Goal: Task Accomplishment & Management: Complete application form

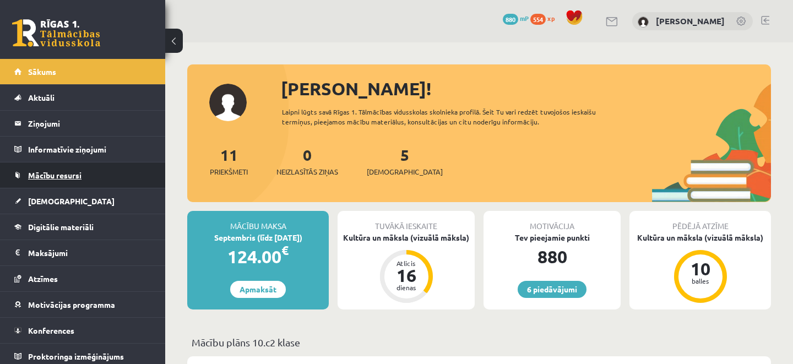
click at [34, 182] on link "Mācību resursi" at bounding box center [82, 175] width 137 height 25
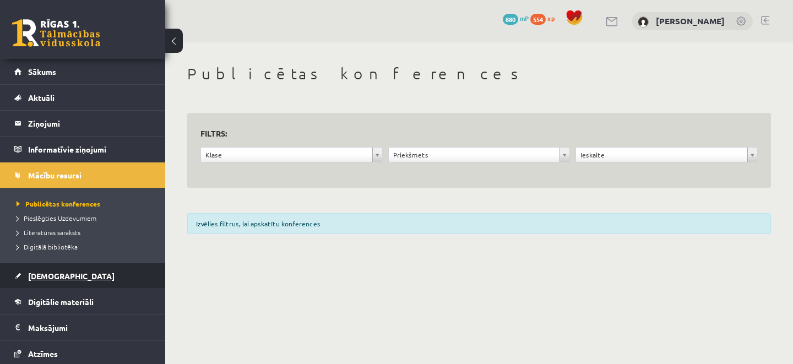
click at [85, 267] on link "[DEMOGRAPHIC_DATA]" at bounding box center [82, 275] width 137 height 25
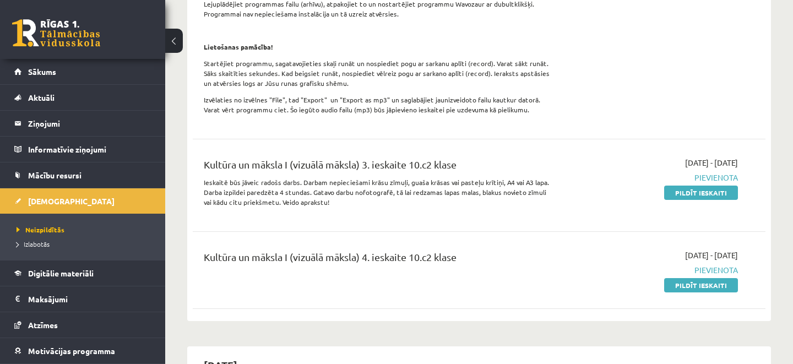
scroll to position [523, 0]
click at [690, 197] on link "Pildīt ieskaiti" at bounding box center [701, 192] width 74 height 14
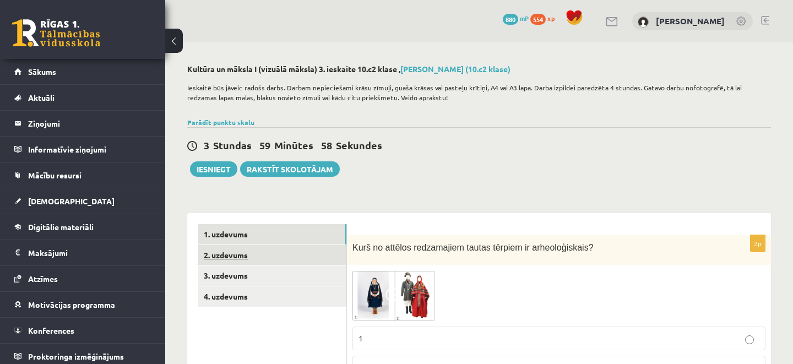
click at [260, 256] on link "2. uzdevums" at bounding box center [272, 255] width 148 height 20
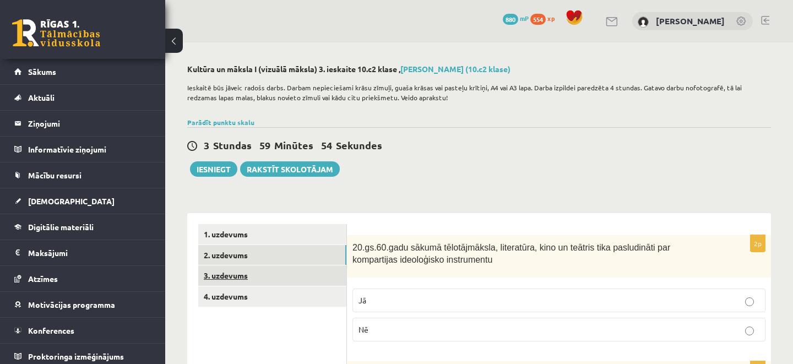
click at [236, 278] on link "3. uzdevums" at bounding box center [272, 276] width 148 height 20
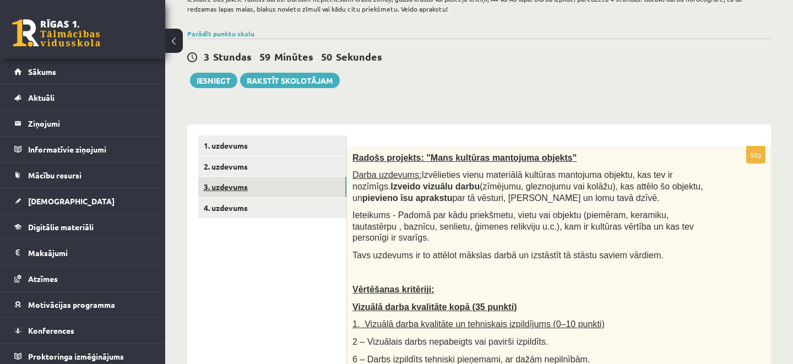
scroll to position [77, 0]
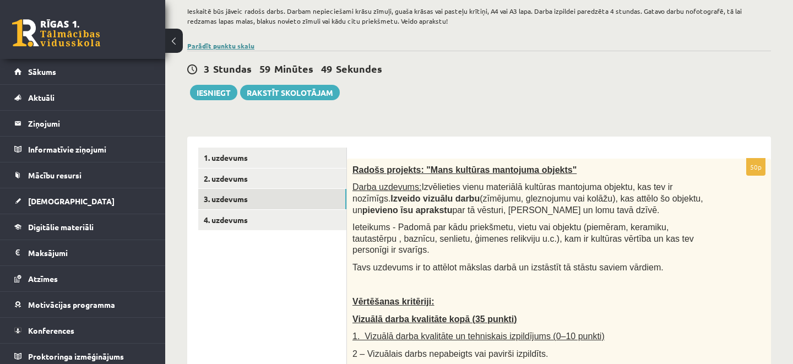
click at [227, 46] on link "Parādīt punktu skalu" at bounding box center [220, 45] width 67 height 9
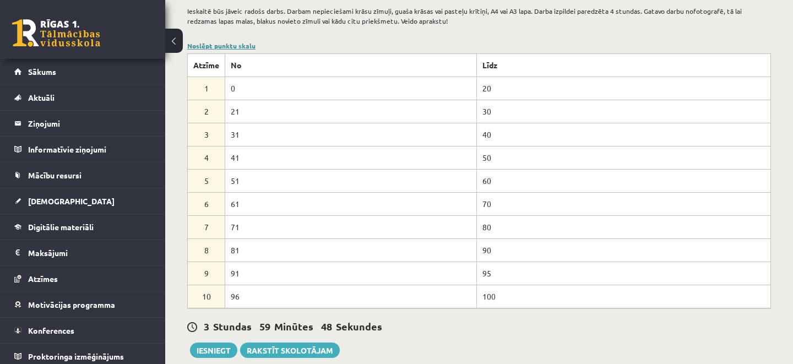
click at [227, 46] on link "Noslēpt punktu skalu" at bounding box center [221, 45] width 68 height 9
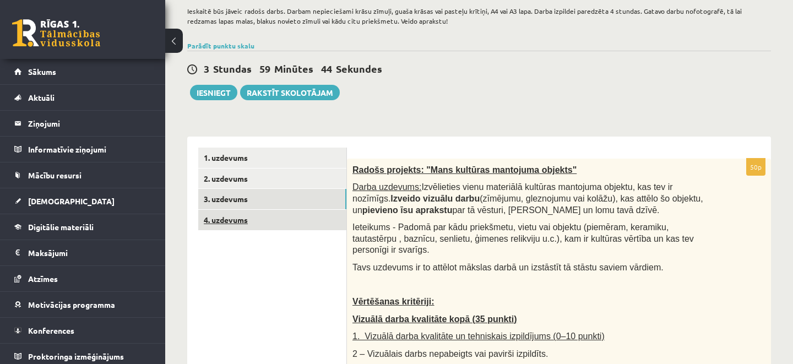
click at [328, 219] on link "4. uzdevums" at bounding box center [272, 220] width 148 height 20
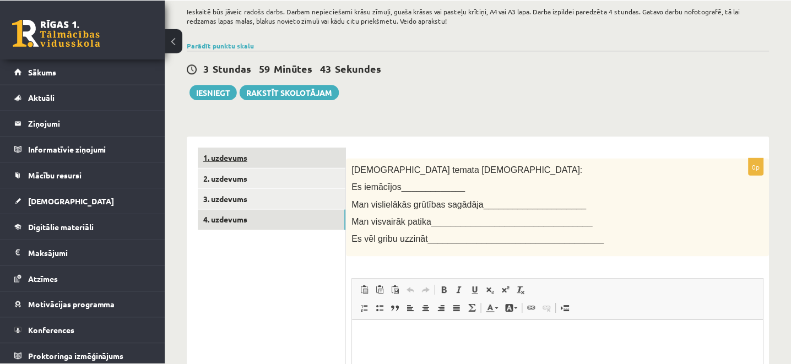
scroll to position [0, 0]
click at [314, 153] on link "1. uzdevums" at bounding box center [272, 158] width 148 height 20
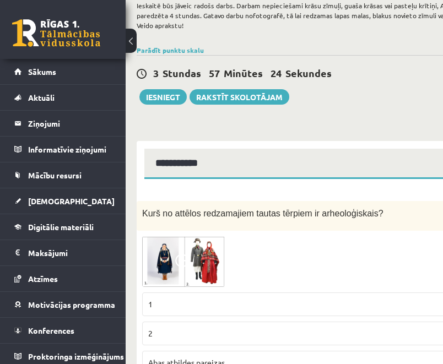
click at [132, 31] on button at bounding box center [131, 41] width 11 height 24
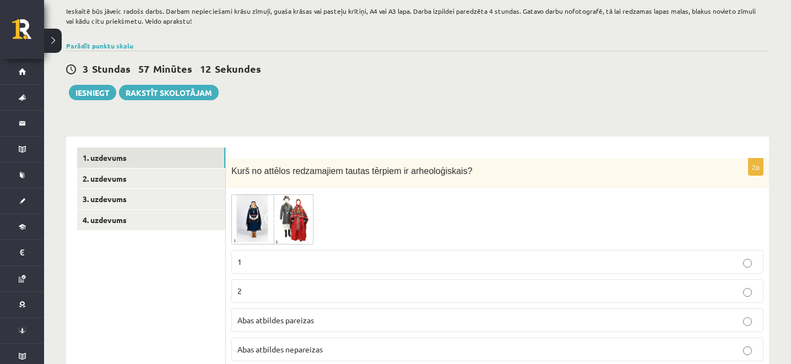
click at [51, 39] on button at bounding box center [53, 41] width 18 height 24
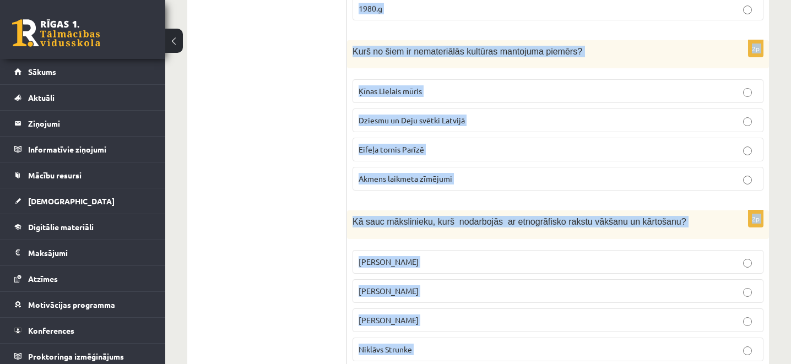
scroll to position [2826, 0]
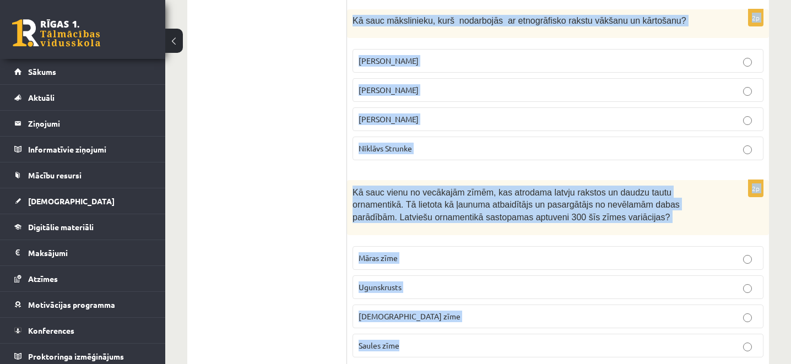
drag, startPoint x: 349, startPoint y: 242, endPoint x: 669, endPoint y: 340, distance: 334.8
copy form "Lore ip dolorsi ametconsect adipis elitsed do eiusmodtempori? 9 5 Utla etdolore…"
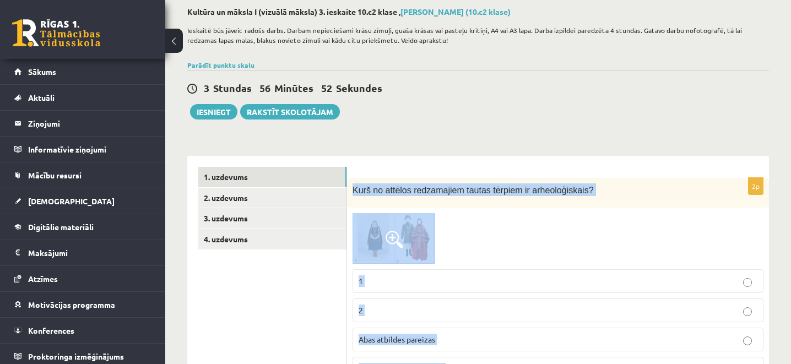
scroll to position [0, 0]
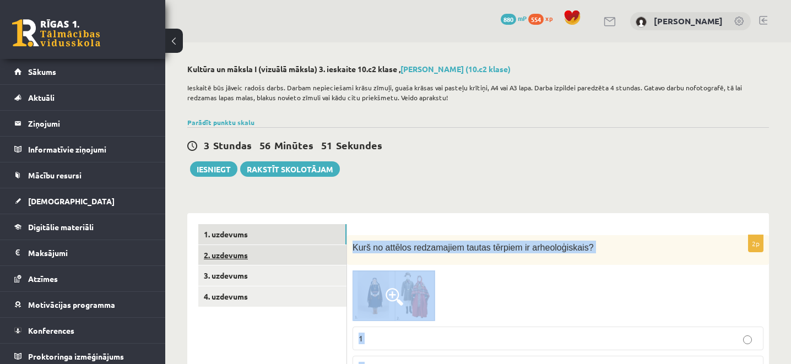
click at [234, 257] on link "2. uzdevums" at bounding box center [272, 255] width 148 height 20
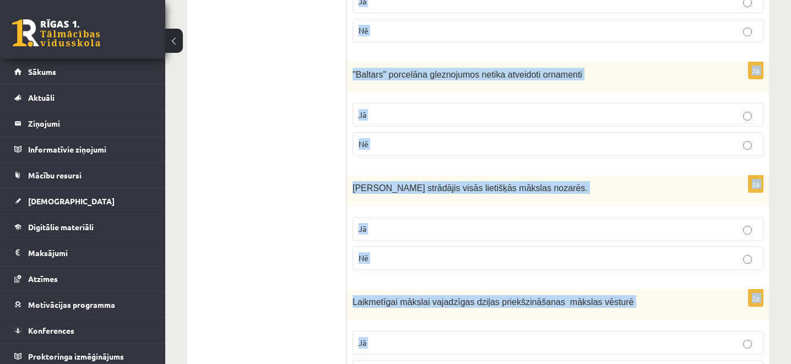
scroll to position [1070, 0]
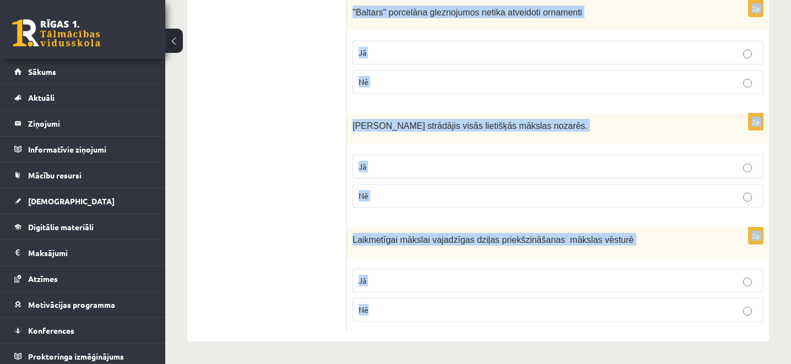
drag, startPoint x: 351, startPoint y: 242, endPoint x: 438, endPoint y: 371, distance: 155.6
copy form "20.gs.60.gadu sākumā tēlotājmāksla, literatūra, kino un teātris tika pasludināt…"
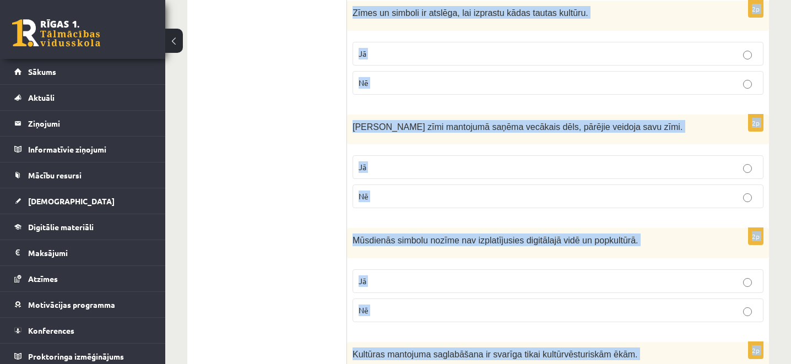
scroll to position [0, 0]
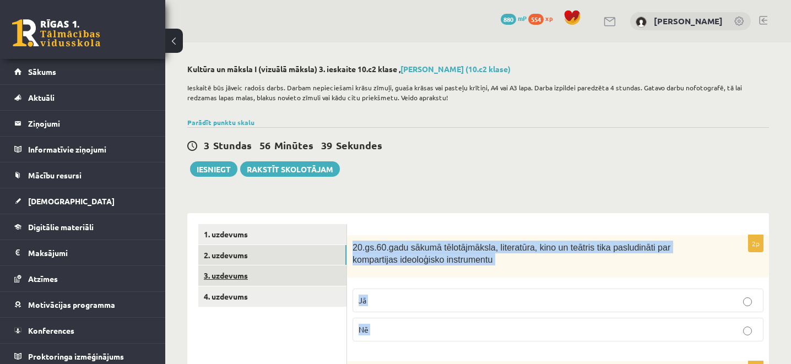
click at [236, 277] on link "3. uzdevums" at bounding box center [272, 276] width 148 height 20
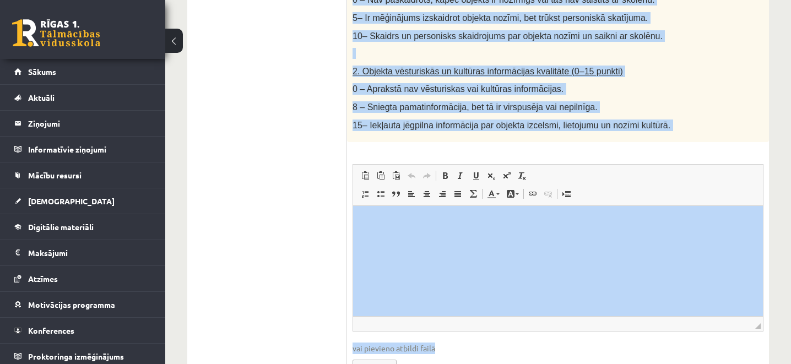
scroll to position [747, 0]
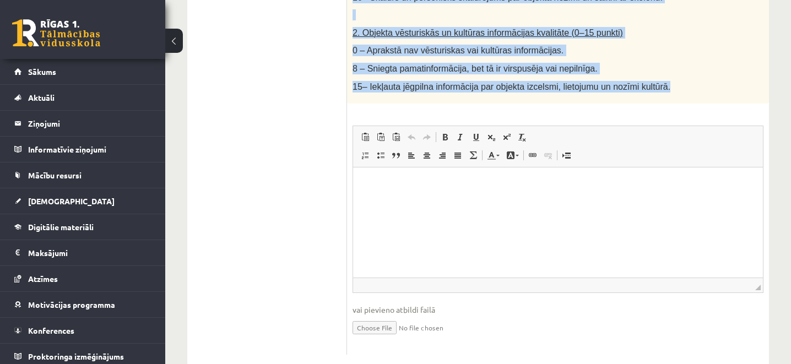
drag, startPoint x: 353, startPoint y: 246, endPoint x: 673, endPoint y: 88, distance: 357.1
copy div "Radošs projekts: "Mans kultūras mantojuma objekts" Darba uzdevums: Izvēlieties …"
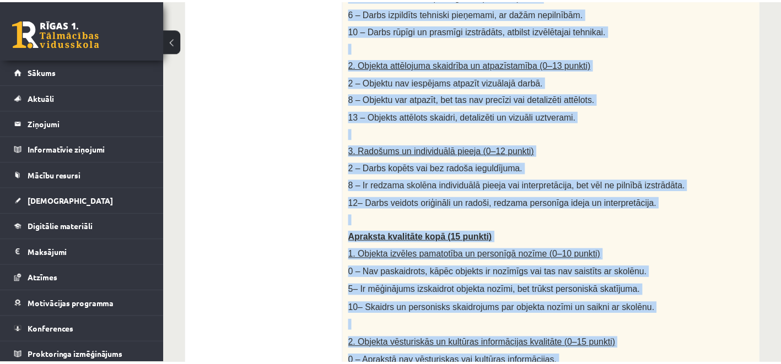
scroll to position [0, 0]
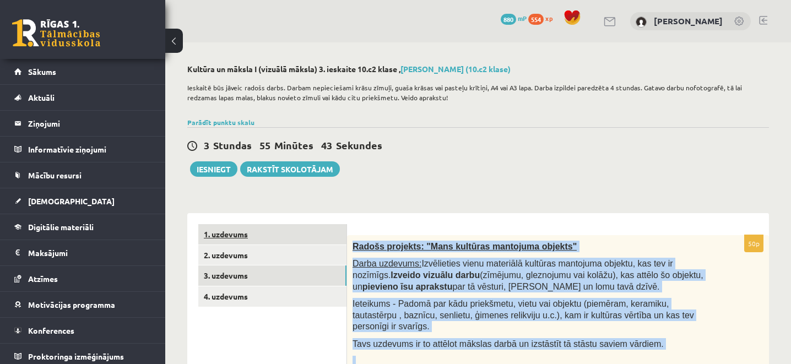
click at [248, 236] on link "1. uzdevums" at bounding box center [272, 234] width 148 height 20
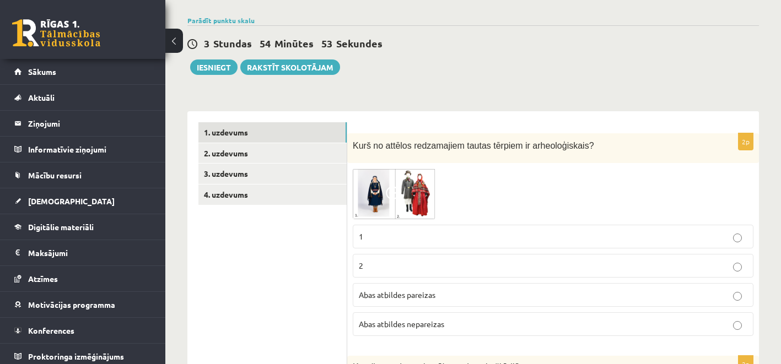
scroll to position [117, 0]
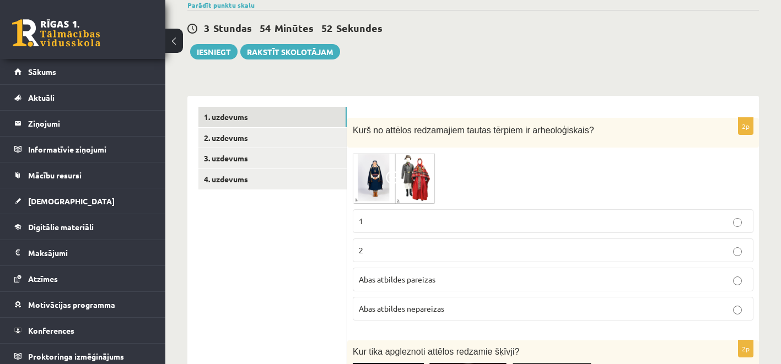
click at [412, 180] on img at bounding box center [394, 178] width 83 height 50
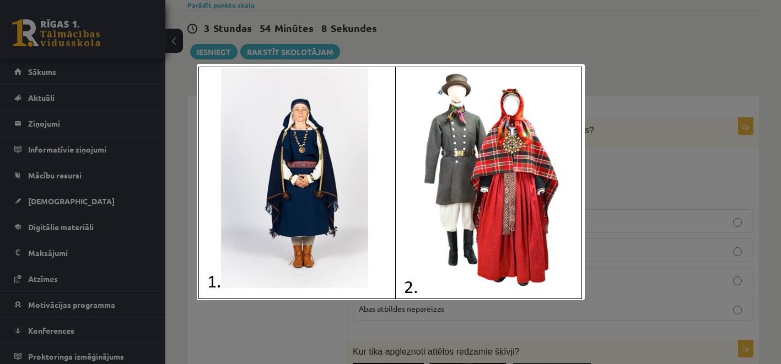
click at [614, 132] on div at bounding box center [390, 182] width 781 height 364
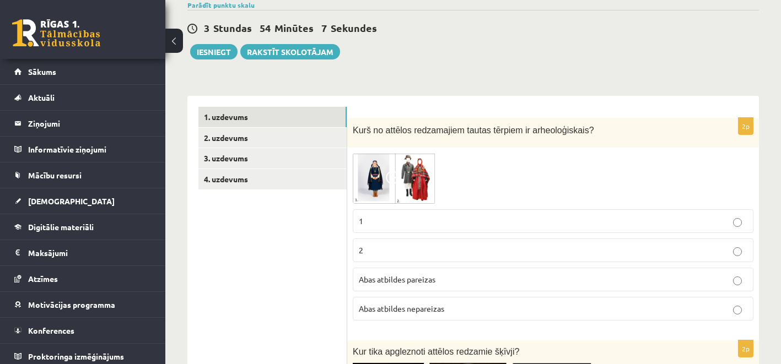
click at [368, 175] on img at bounding box center [394, 178] width 83 height 50
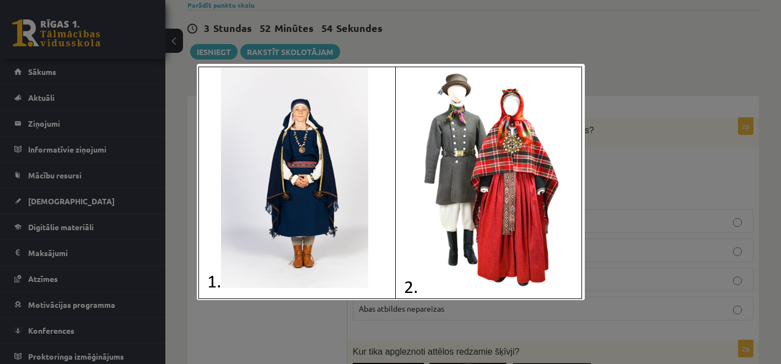
click at [645, 161] on div at bounding box center [390, 182] width 781 height 364
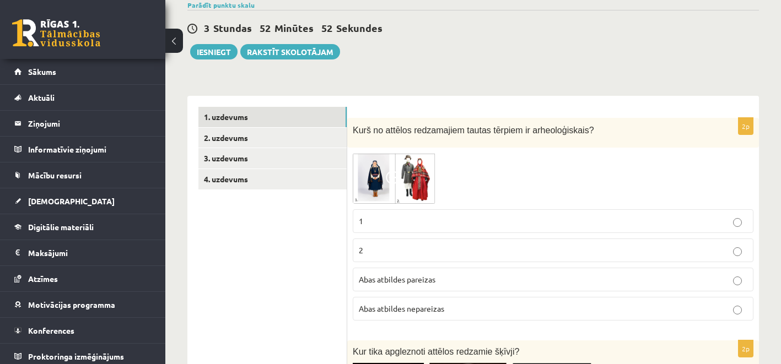
click at [424, 218] on p "1" at bounding box center [553, 221] width 388 height 12
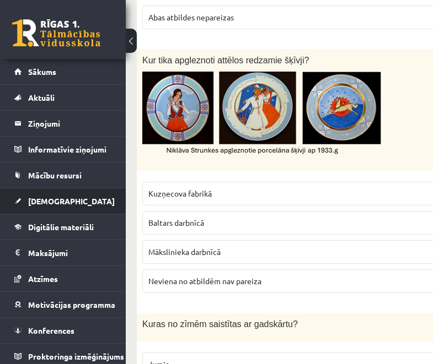
scroll to position [455, 0]
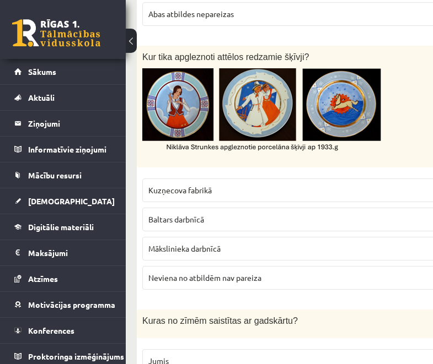
drag, startPoint x: 343, startPoint y: 150, endPoint x: 350, endPoint y: 0, distance: 150.6
click at [129, 38] on button at bounding box center [131, 41] width 11 height 24
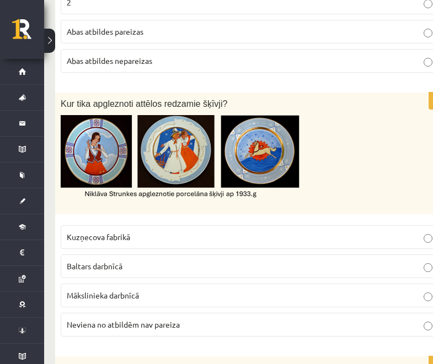
scroll to position [406, 0]
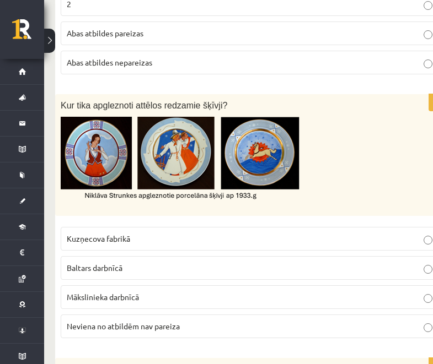
click at [163, 321] on label "Neviena no atbildēm nav pareiza" at bounding box center [252, 327] width 383 height 24
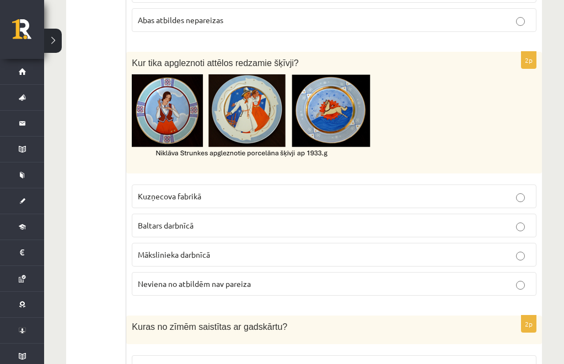
click at [395, 94] on img at bounding box center [296, 118] width 328 height 88
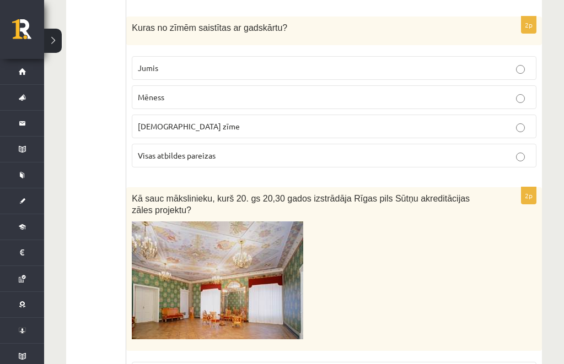
scroll to position [706, 0]
click at [191, 164] on label "Visas atbildes pareizas" at bounding box center [334, 155] width 404 height 24
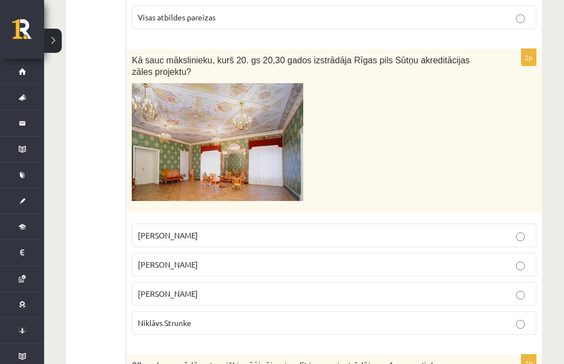
scroll to position [844, 0]
click at [169, 262] on span "Ansis Cīrulis" at bounding box center [168, 264] width 60 height 10
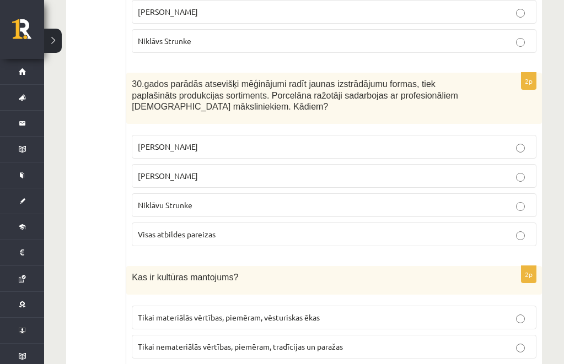
scroll to position [1127, 0]
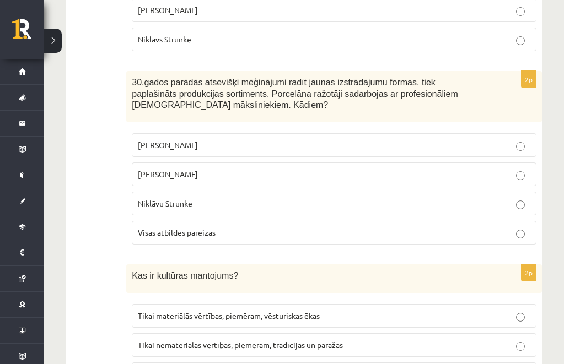
click at [180, 230] on span "Visas atbildes pareizas" at bounding box center [177, 233] width 78 height 10
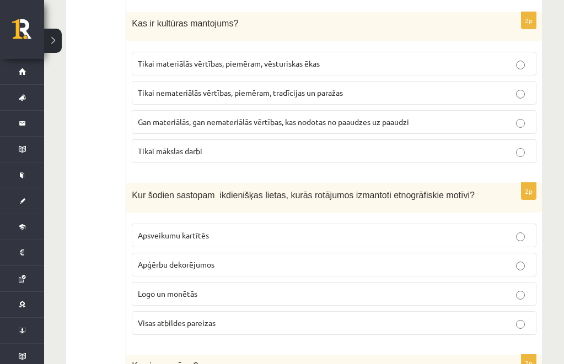
scroll to position [1382, 0]
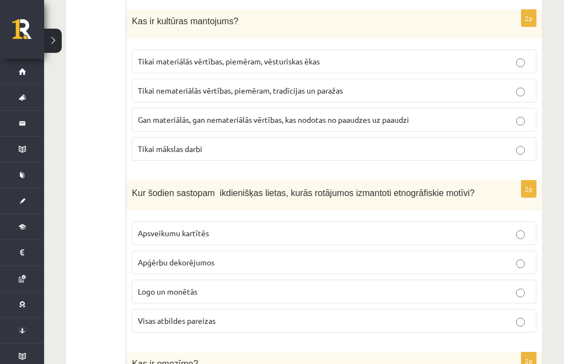
click at [196, 117] on span "Gan materiālās, gan nemateriālās vērtības, kas nodotas no paaudzes uz paaudzi" at bounding box center [273, 120] width 271 height 10
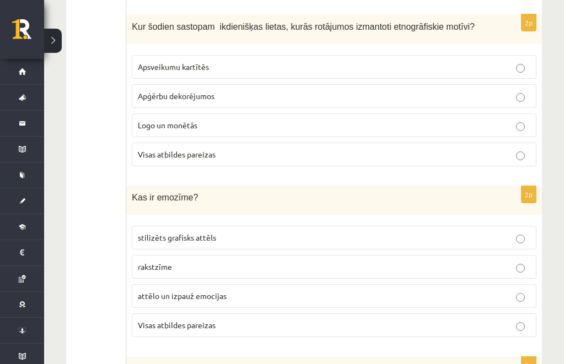
scroll to position [1549, 0]
click at [188, 149] on span "Visas atbildes pareizas" at bounding box center [177, 154] width 78 height 10
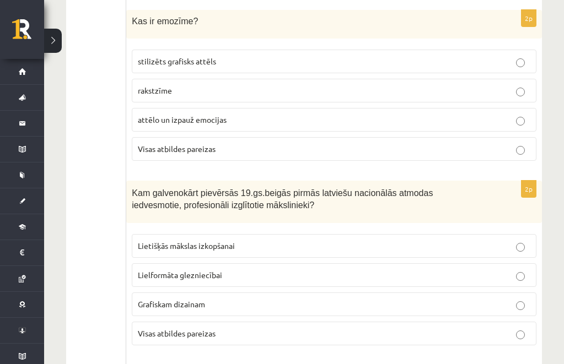
scroll to position [1725, 0]
click at [176, 145] on span "Visas atbildes pareizas" at bounding box center [177, 148] width 78 height 10
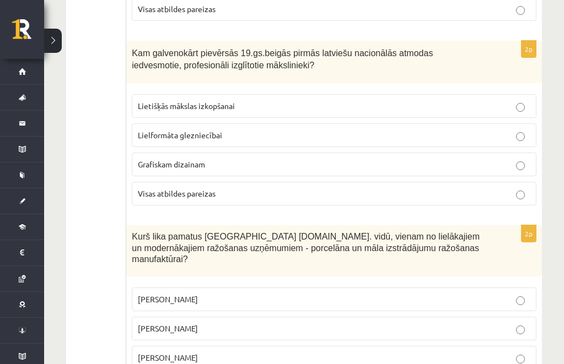
scroll to position [1863, 0]
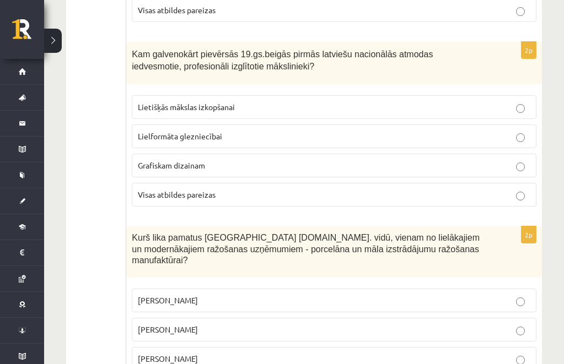
click at [217, 100] on label "Lietišķās mākslas izkopšanai" at bounding box center [334, 107] width 404 height 24
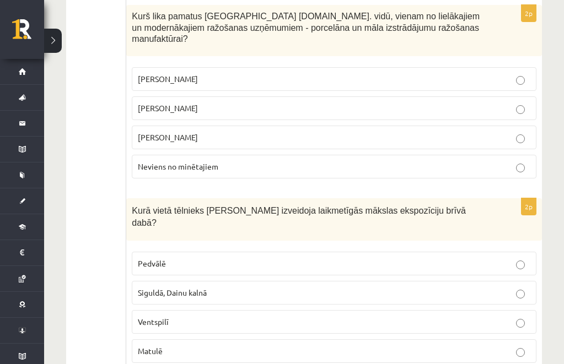
scroll to position [2085, 0]
click at [169, 67] on label "Sidors Kuzņecovs" at bounding box center [334, 79] width 404 height 24
click at [172, 257] on p "Pedvālē" at bounding box center [334, 263] width 392 height 12
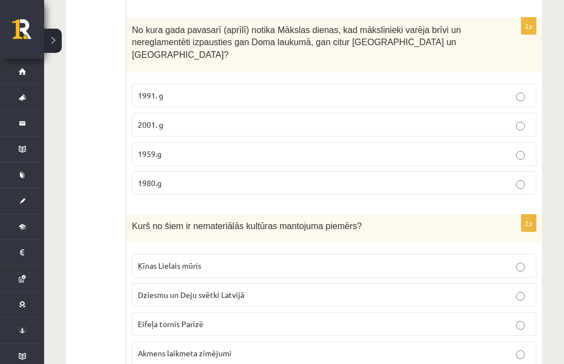
scroll to position [2451, 0]
click at [159, 148] on span "1959.g" at bounding box center [150, 153] width 24 height 10
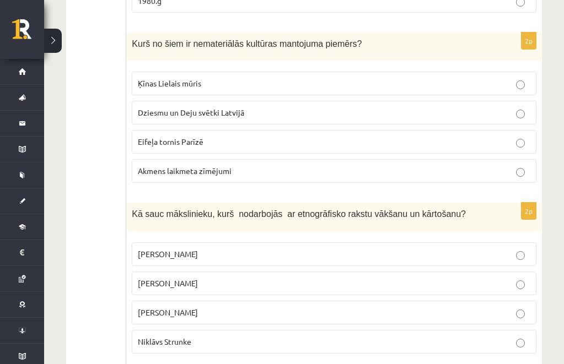
scroll to position [2640, 0]
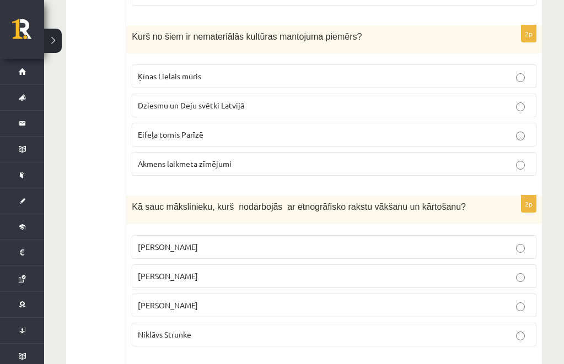
click at [190, 100] on span "Dziesmu un Deju svētki Latvijā" at bounding box center [191, 105] width 106 height 10
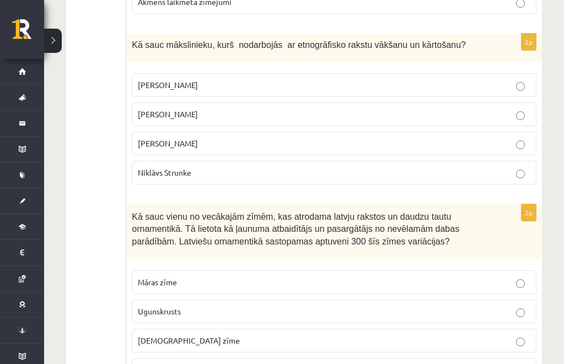
scroll to position [2808, 0]
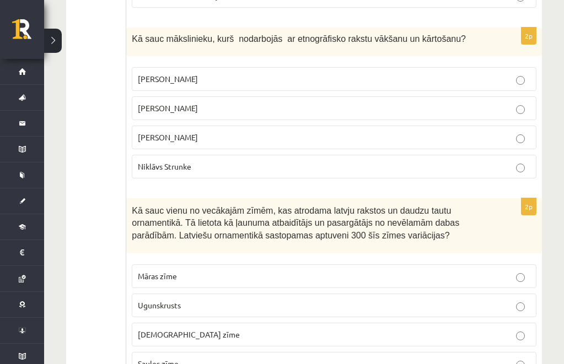
click at [169, 126] on label "Rihards Zariņš" at bounding box center [334, 138] width 404 height 24
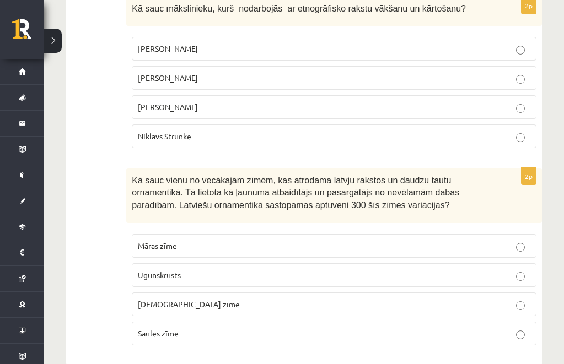
click at [154, 270] on span "Ugunskrusts" at bounding box center [159, 275] width 43 height 10
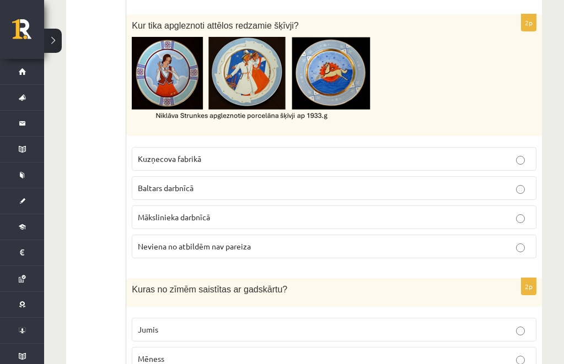
scroll to position [0, 0]
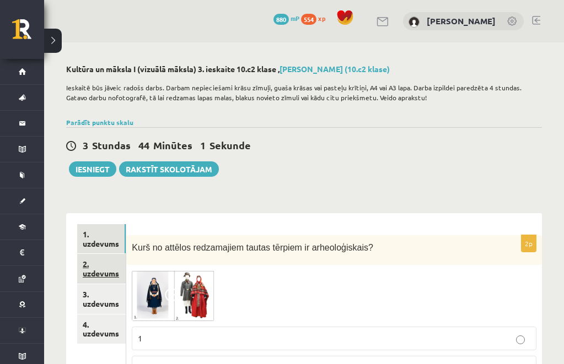
click at [109, 272] on link "2. uzdevums" at bounding box center [101, 269] width 48 height 30
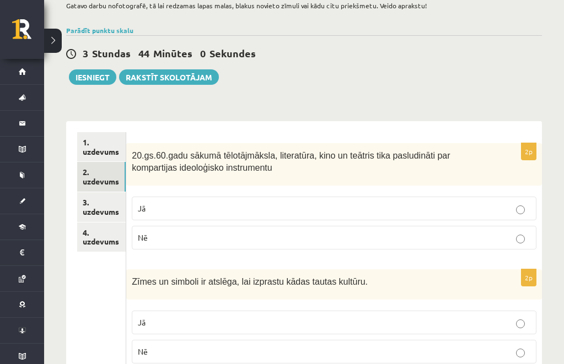
scroll to position [93, 0]
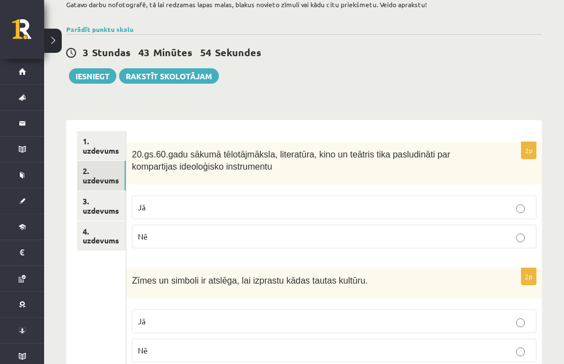
click at [171, 201] on label "Jā" at bounding box center [334, 208] width 404 height 24
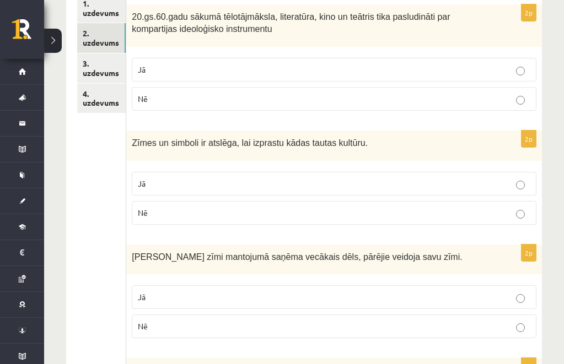
scroll to position [236, 0]
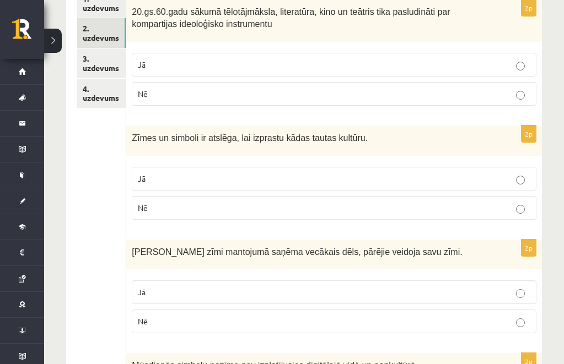
click at [154, 181] on p "Jā" at bounding box center [334, 179] width 392 height 12
click at [156, 289] on p "Jā" at bounding box center [334, 293] width 392 height 12
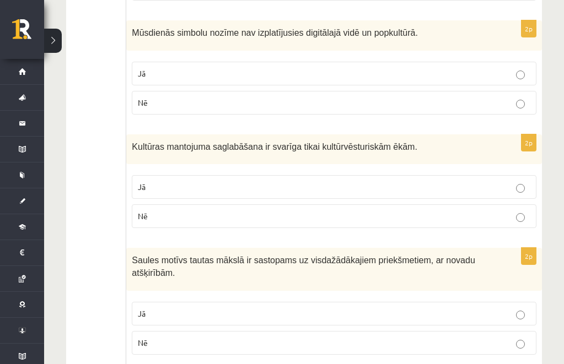
scroll to position [586, 0]
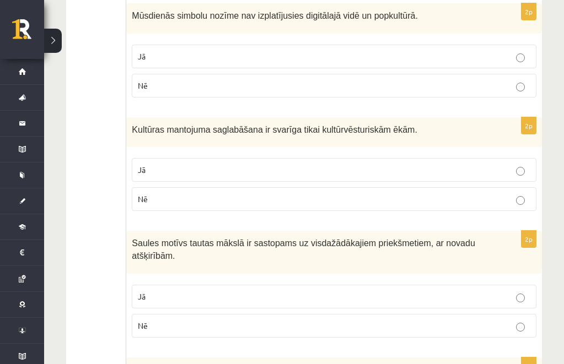
click at [142, 80] on p "Nē" at bounding box center [334, 86] width 392 height 12
click at [148, 193] on p "Nē" at bounding box center [334, 199] width 392 height 12
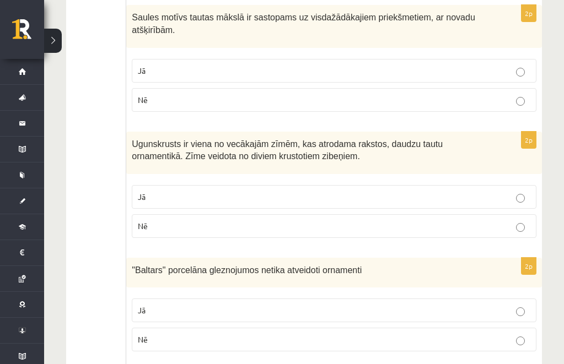
scroll to position [808, 0]
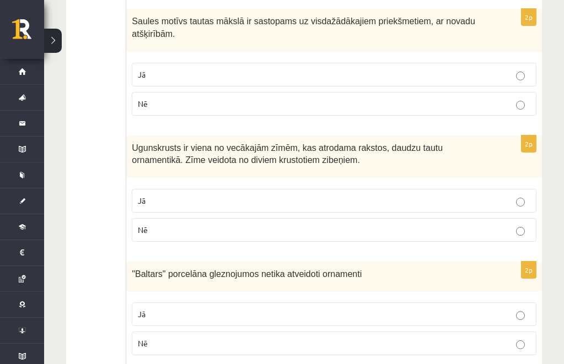
click at [184, 68] on label "Jā" at bounding box center [334, 75] width 404 height 24
click at [152, 196] on p "Jā" at bounding box center [334, 201] width 392 height 12
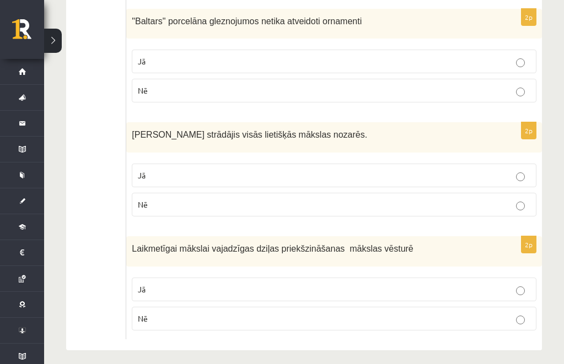
scroll to position [1060, 0]
click at [154, 86] on p "Nē" at bounding box center [334, 91] width 392 height 12
click at [161, 181] on p "Jā" at bounding box center [334, 176] width 392 height 12
click at [153, 318] on p "Nē" at bounding box center [334, 320] width 392 height 12
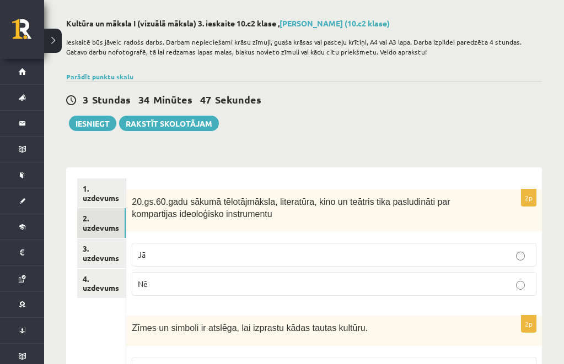
scroll to position [0, 0]
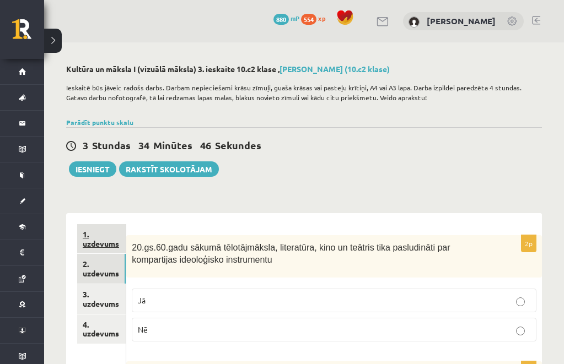
click at [91, 232] on link "1. uzdevums" at bounding box center [101, 239] width 48 height 30
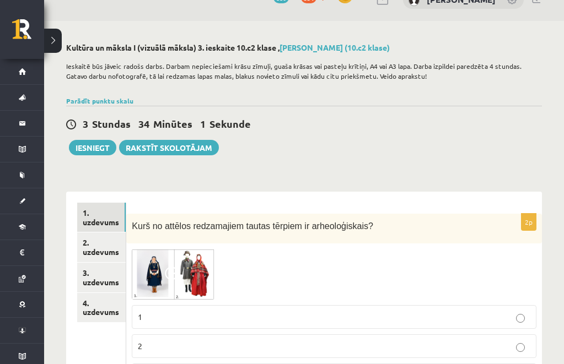
scroll to position [9, 0]
